Goal: Information Seeking & Learning: Learn about a topic

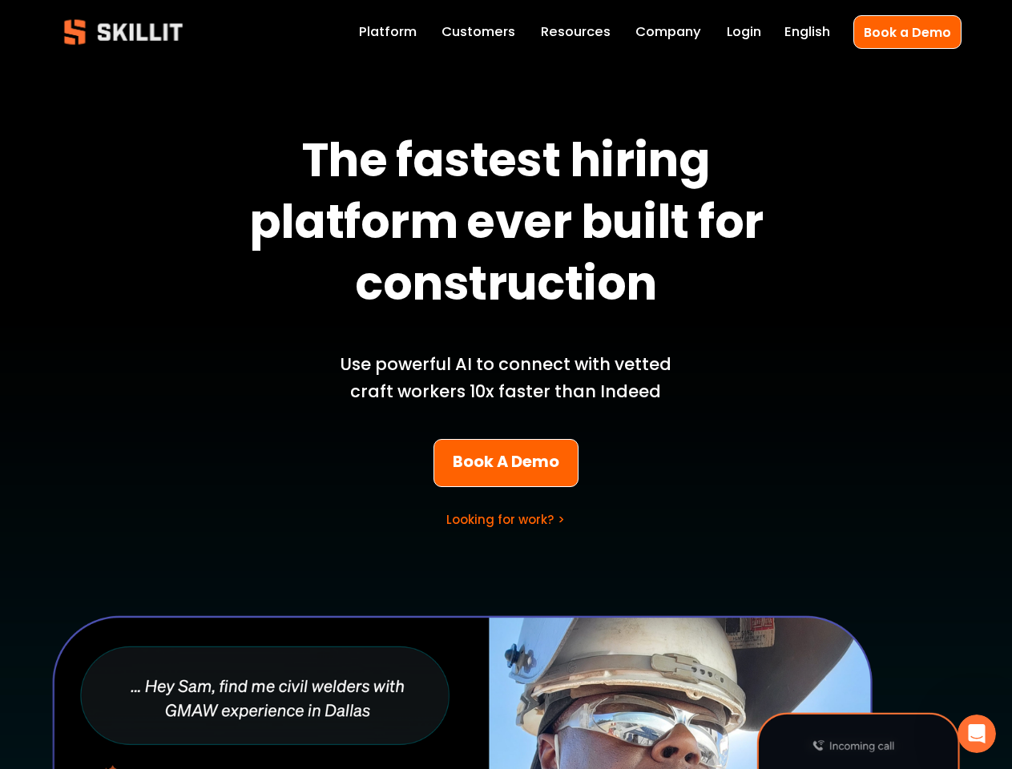
click at [506, 385] on p "Use powerful AI to connect with vetted craft workers 10x faster than Indeed" at bounding box center [506, 378] width 374 height 55
click at [977, 734] on icon "Open Intercom Messenger" at bounding box center [977, 734] width 26 height 26
